Goal: Task Accomplishment & Management: Manage account settings

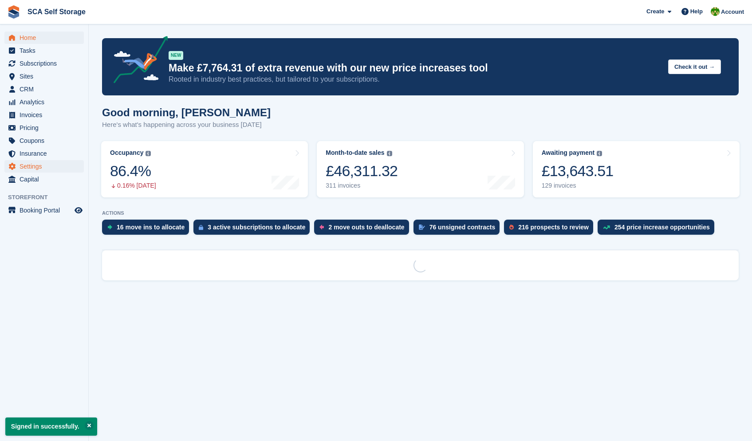
click at [35, 162] on span "Settings" at bounding box center [46, 166] width 53 height 12
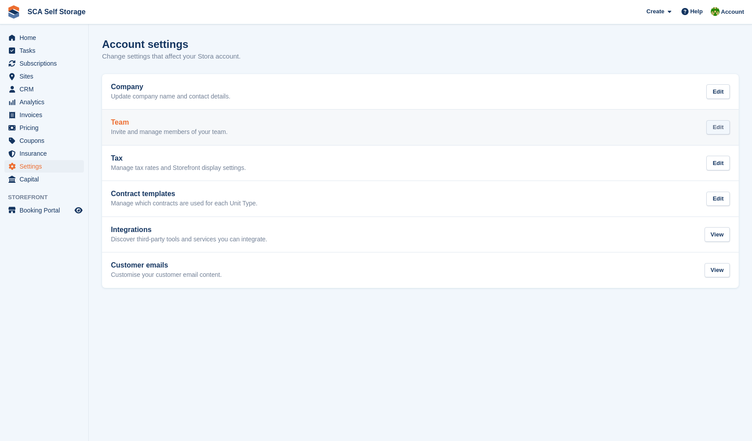
click at [725, 121] on div "Edit" at bounding box center [718, 127] width 24 height 15
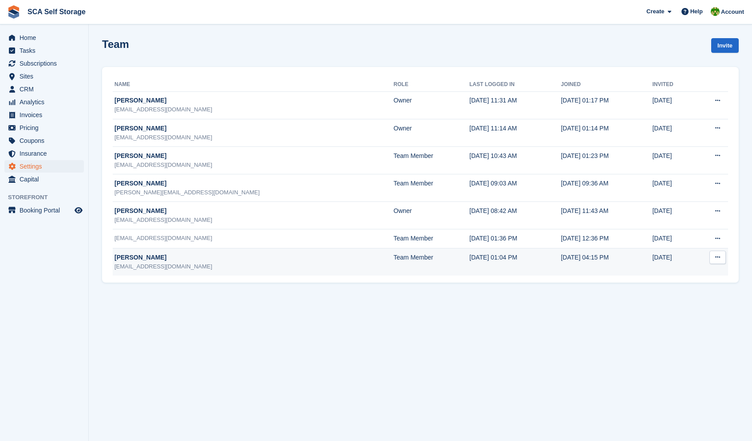
click at [720, 262] on button at bounding box center [717, 257] width 16 height 13
click at [679, 295] on p "Delete team member" at bounding box center [683, 294] width 77 height 12
click at [28, 91] on span "CRM" at bounding box center [46, 89] width 53 height 12
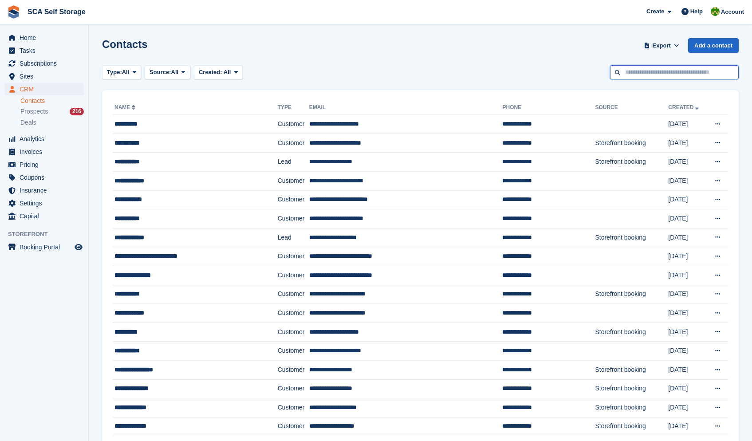
click at [657, 77] on input "text" at bounding box center [674, 72] width 129 height 15
type input "********"
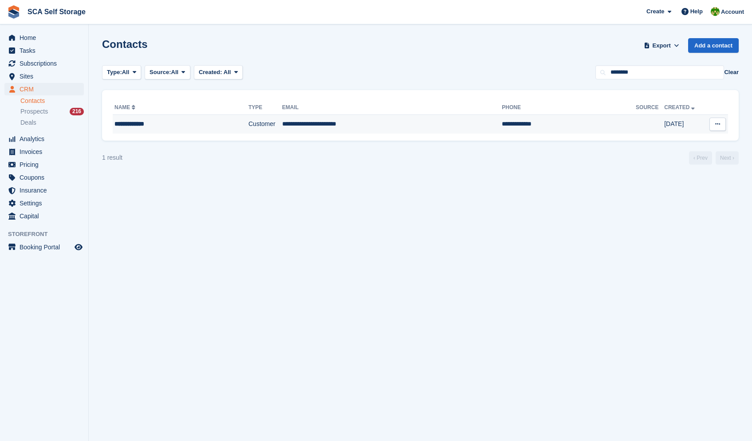
click at [362, 131] on td "**********" at bounding box center [392, 124] width 220 height 19
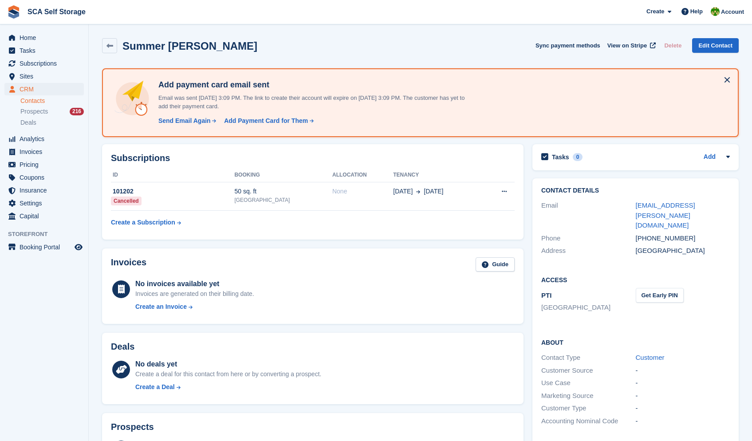
click at [47, 102] on link "Contacts" at bounding box center [51, 101] width 63 height 8
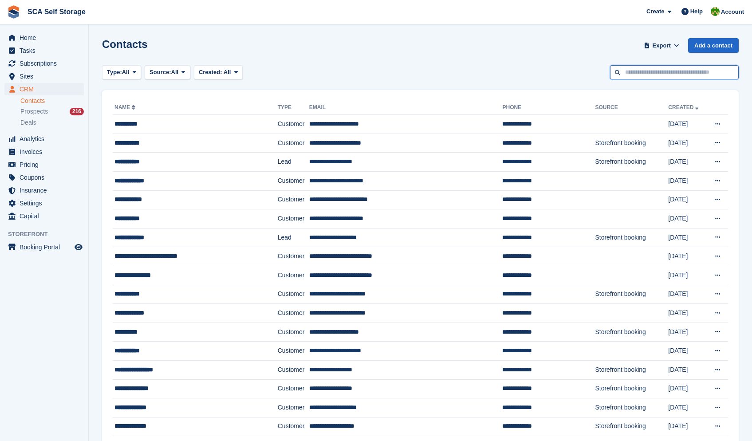
click at [641, 66] on input "text" at bounding box center [674, 72] width 129 height 15
type input "******"
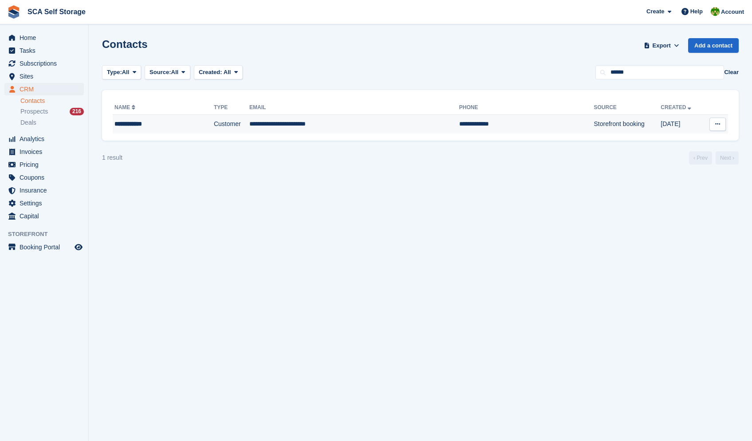
click at [286, 123] on td "**********" at bounding box center [354, 124] width 210 height 19
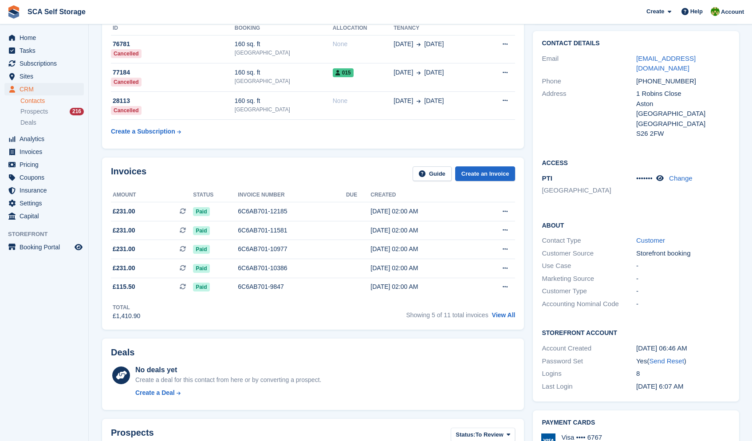
scroll to position [7, 0]
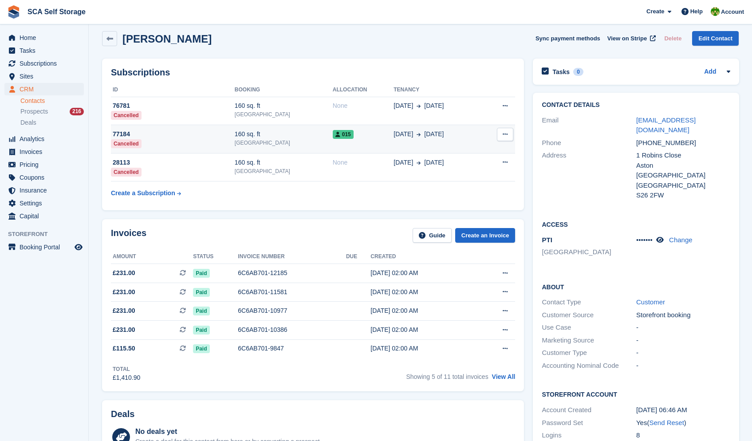
click at [369, 138] on div "015" at bounding box center [363, 134] width 61 height 9
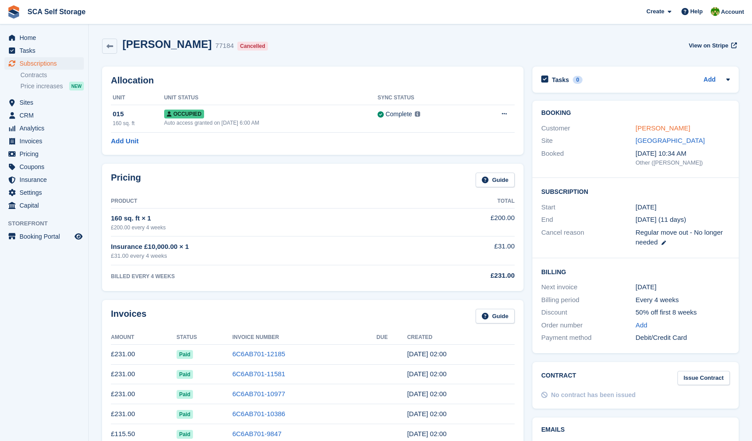
click at [654, 126] on link "[PERSON_NAME]" at bounding box center [663, 128] width 55 height 8
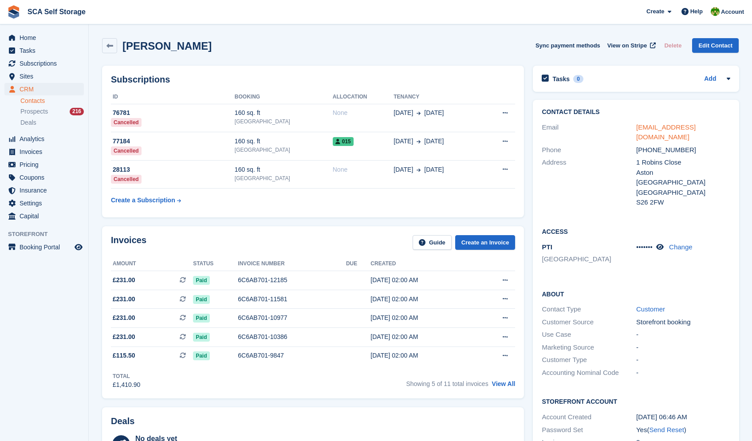
click at [653, 126] on link "nigelcolley74@yahoo.co.uk" at bounding box center [665, 132] width 59 height 18
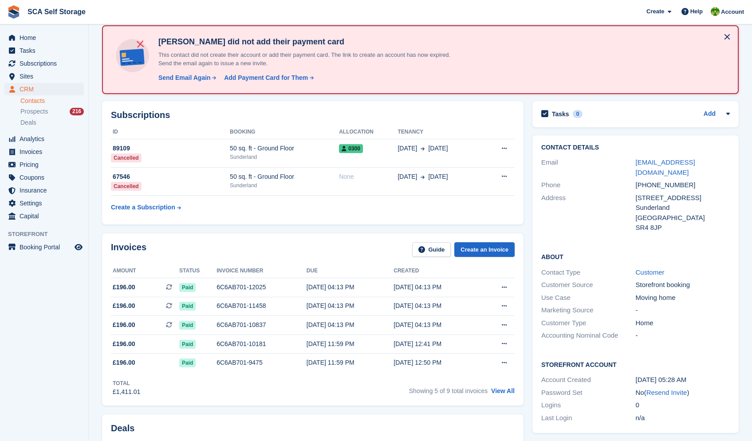
scroll to position [39, 0]
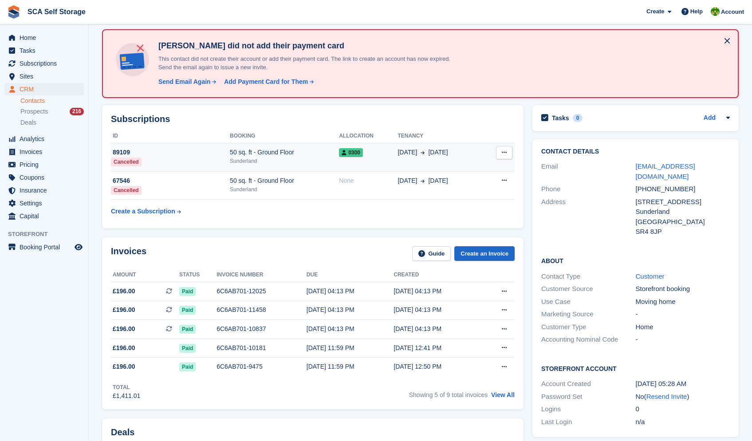
click at [456, 167] on td "03 Jun 26 Aug" at bounding box center [439, 157] width 85 height 28
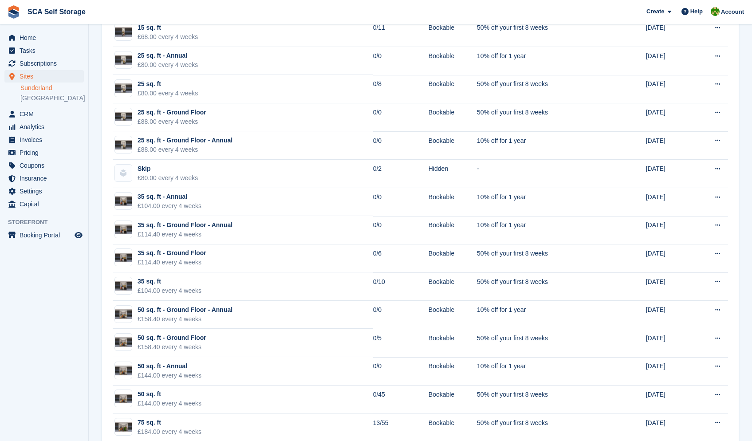
scroll to position [315, 0]
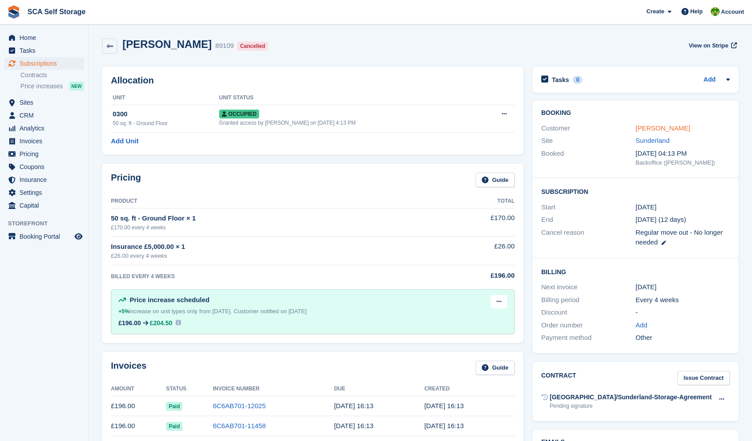
click at [672, 128] on link "[PERSON_NAME]" at bounding box center [663, 128] width 55 height 8
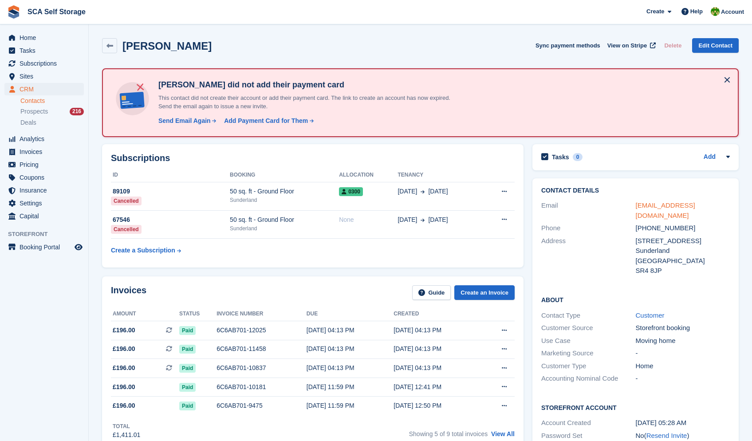
click at [678, 203] on link "joanlaverick1@gmail.com" at bounding box center [665, 210] width 59 height 18
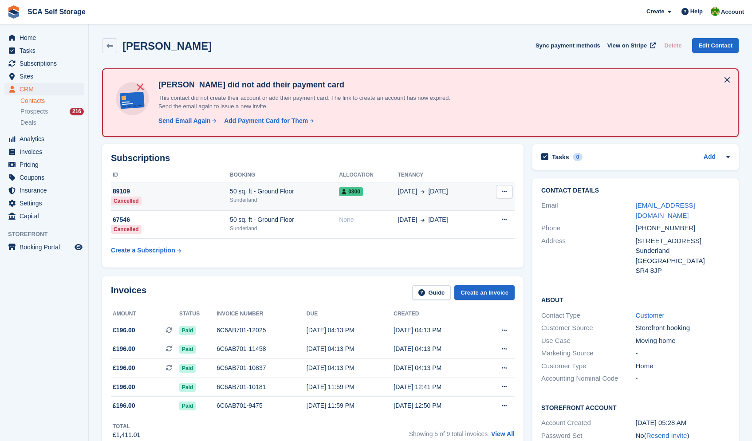
click at [360, 196] on td "0300" at bounding box center [368, 196] width 59 height 28
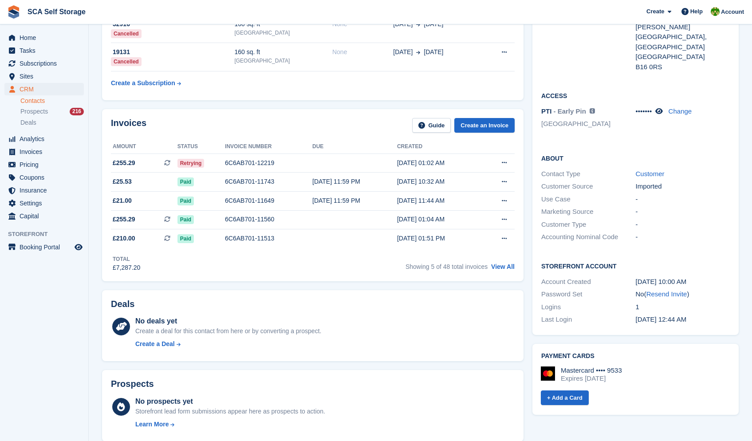
scroll to position [147, 0]
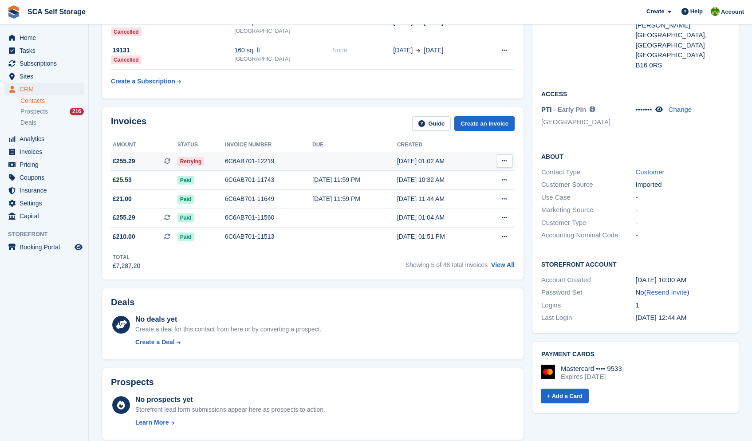
click at [505, 164] on icon at bounding box center [504, 161] width 5 height 6
click at [460, 195] on p "View on Stripe" at bounding box center [469, 191] width 77 height 14
click at [357, 290] on div "Deals No deals yet Create a deal for this contact from here or by converting a …" at bounding box center [313, 324] width 430 height 80
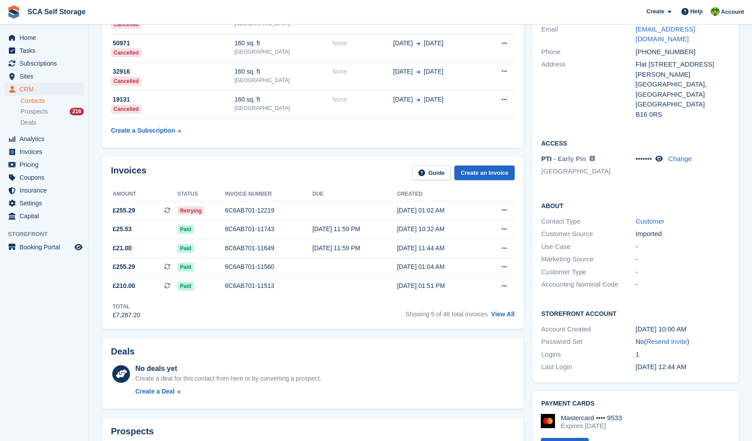
scroll to position [0, 0]
